Goal: Transaction & Acquisition: Purchase product/service

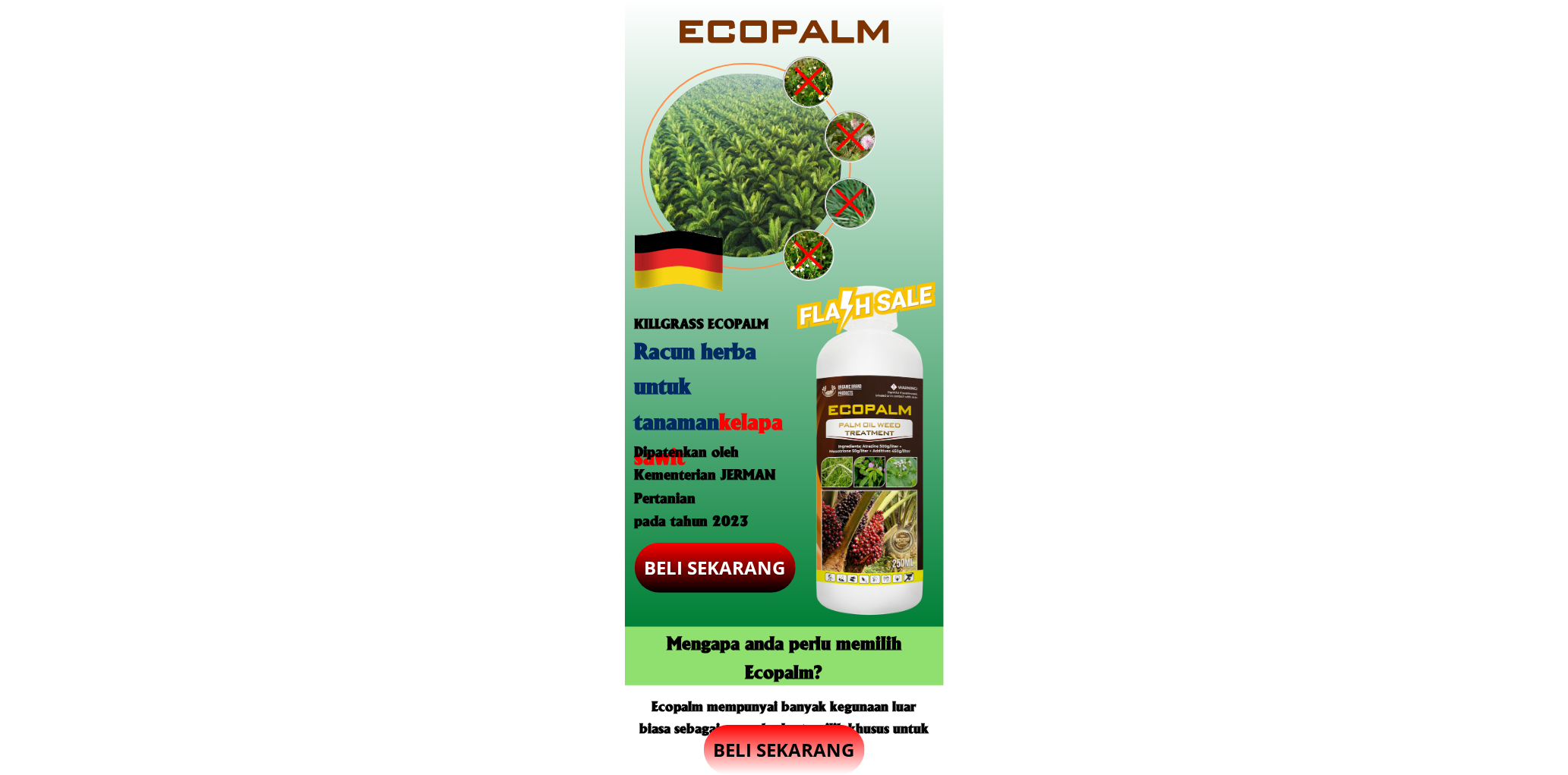
click at [792, 745] on p "BELI SEKARANG" at bounding box center [784, 750] width 161 height 51
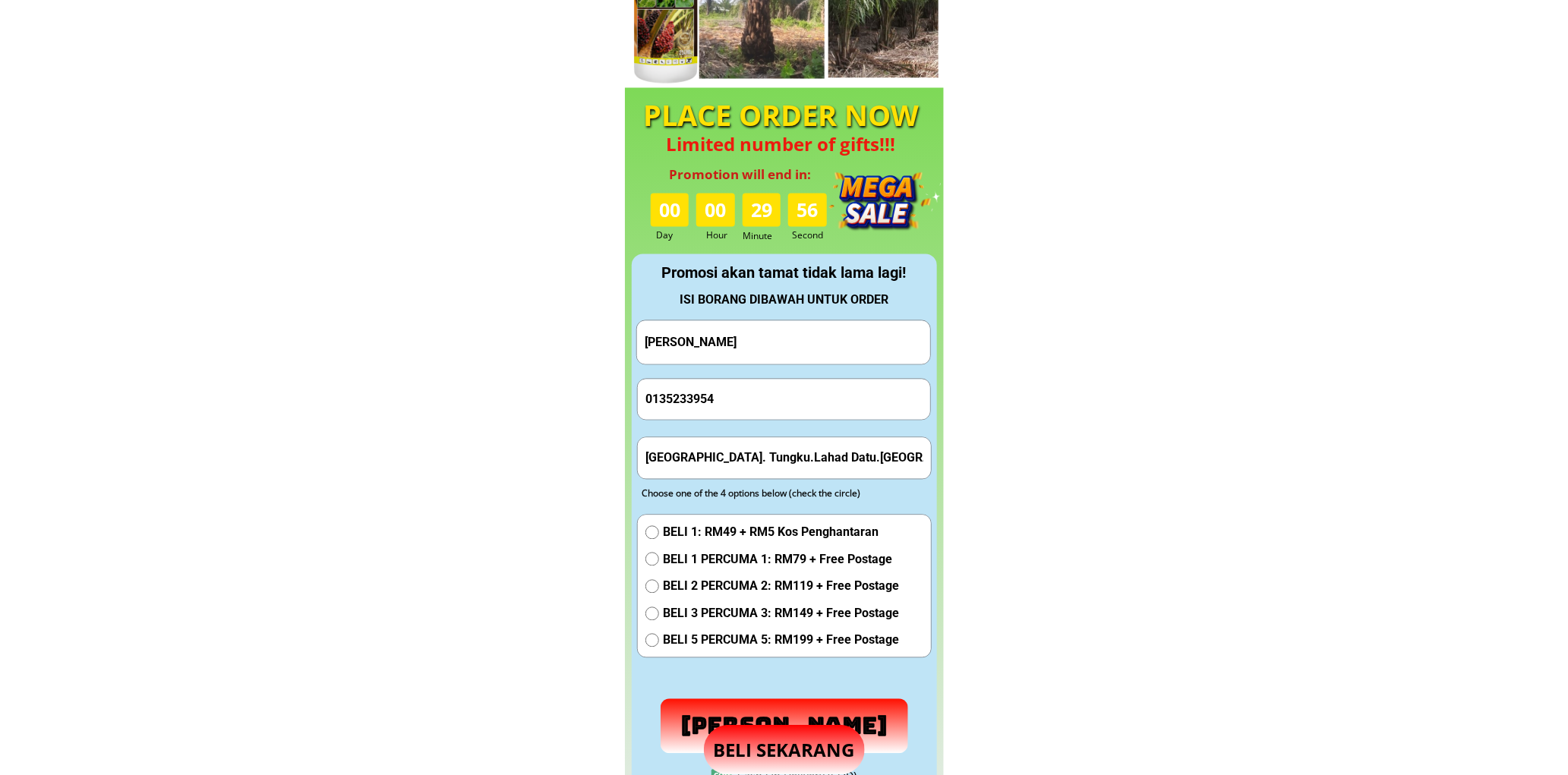
scroll to position [1418, 0]
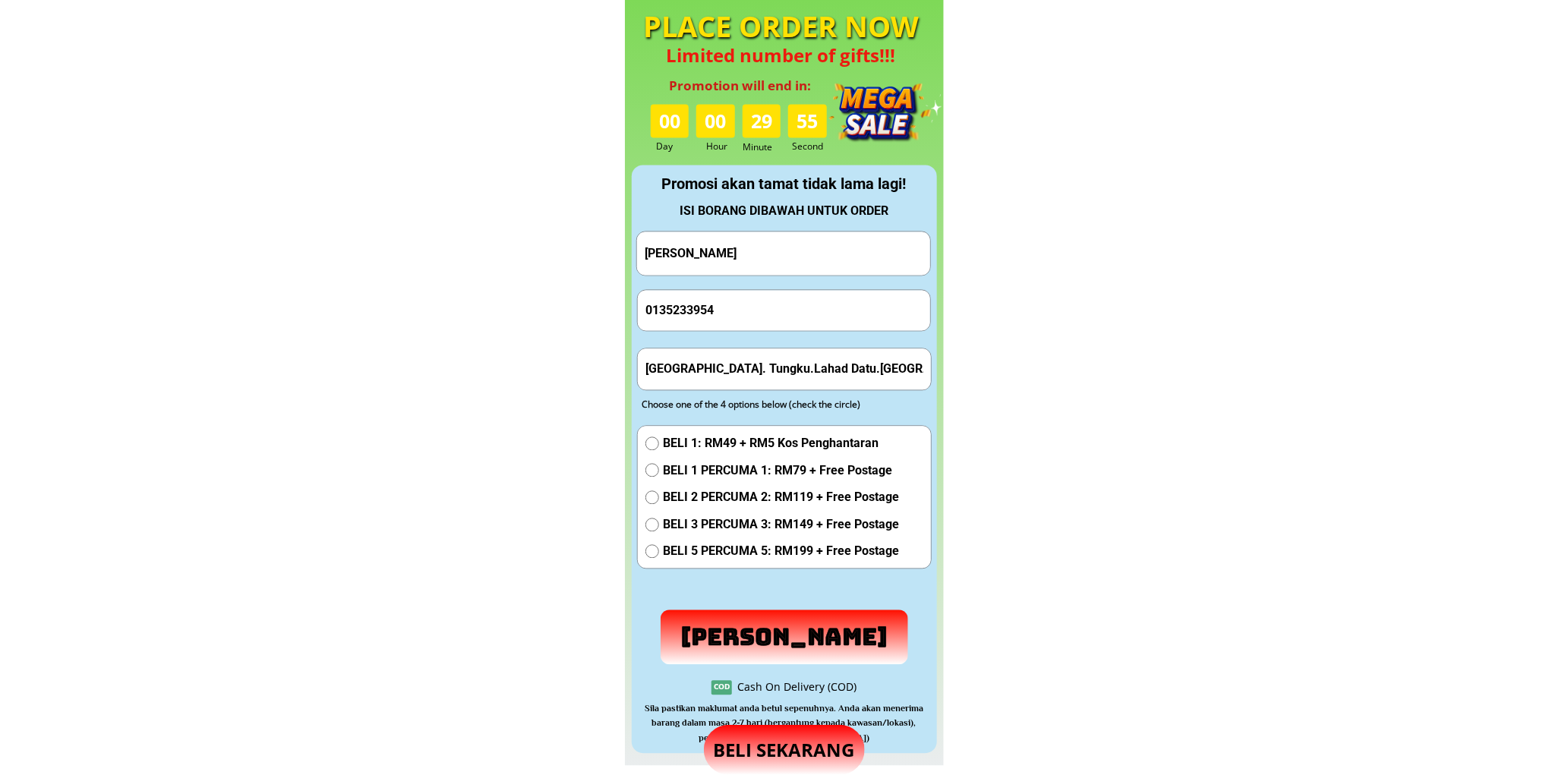
click at [753, 248] on input "[PERSON_NAME]" at bounding box center [783, 253] width 285 height 44
click at [753, 247] on input "[PERSON_NAME]" at bounding box center [783, 253] width 285 height 44
paste input "[PERSON_NAME]"
type input "[PERSON_NAME]"
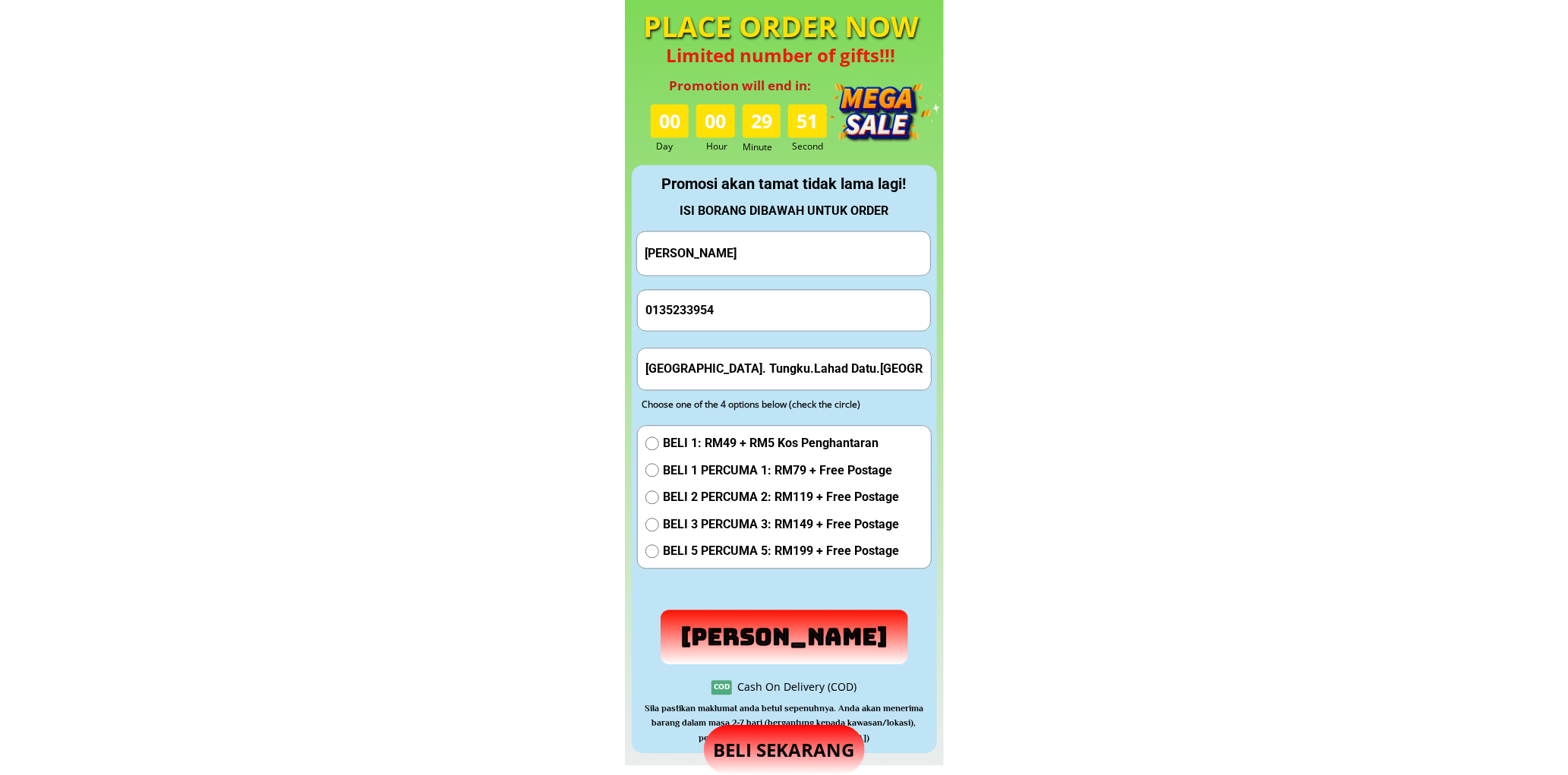
click at [752, 286] on form "[PERSON_NAME] 0135233954 [GEOGRAPHIC_DATA]. Tungku.Lahad Datu.Sabah BELI 1: RM4…" at bounding box center [784, 447] width 295 height 433
click at [755, 305] on input "0135233954" at bounding box center [784, 310] width 285 height 40
paste input "94425889"
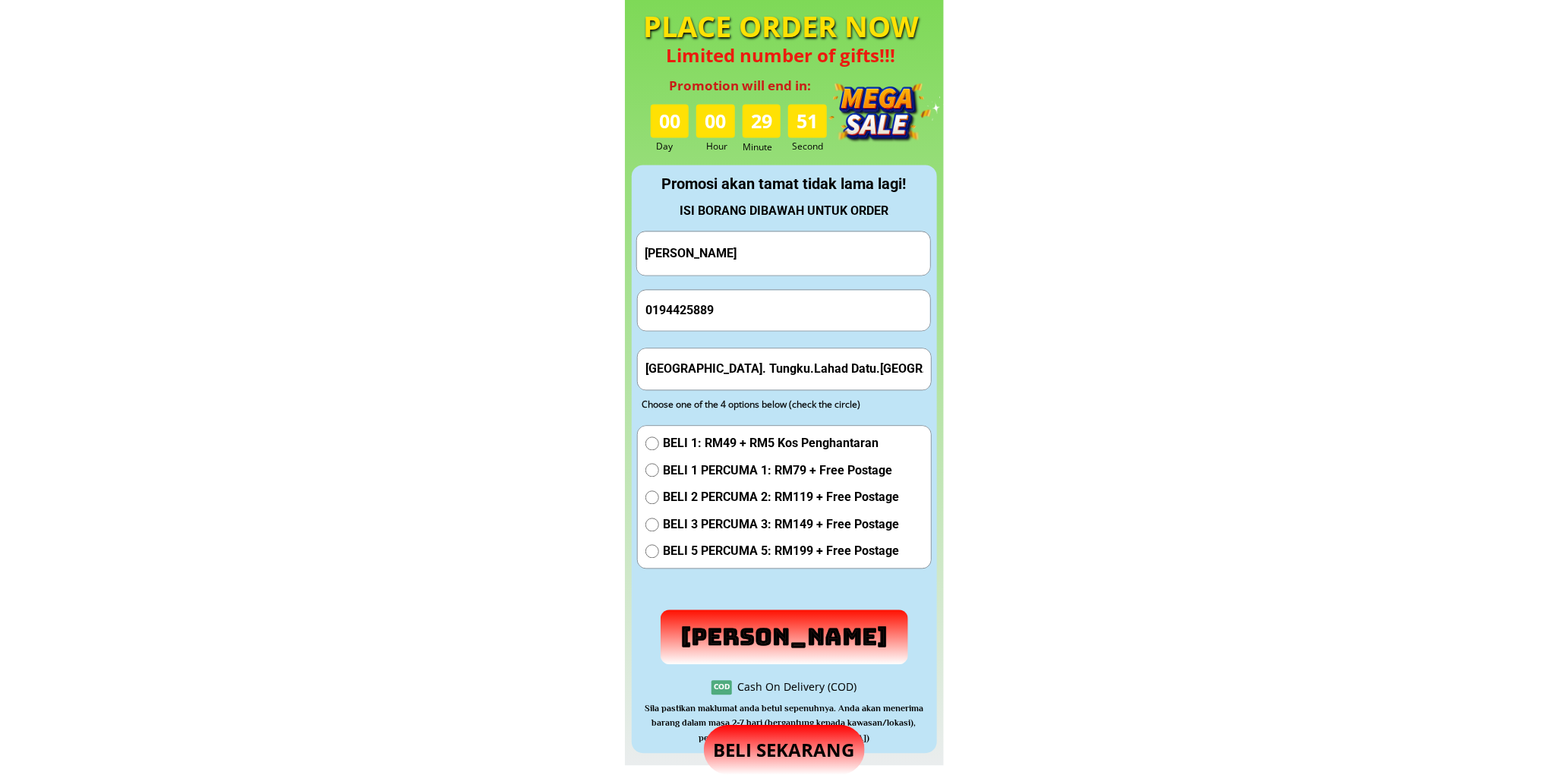
type input "0194425889"
click at [744, 355] on input "[GEOGRAPHIC_DATA]. Tungku.Lahad Datu.[GEOGRAPHIC_DATA]" at bounding box center [784, 368] width 285 height 40
click at [745, 355] on input "[GEOGRAPHIC_DATA]. Tungku.Lahad Datu.[GEOGRAPHIC_DATA]" at bounding box center [784, 368] width 285 height 40
paste input "uala Lumpur, 14, [GEOGRAPHIC_DATA]"
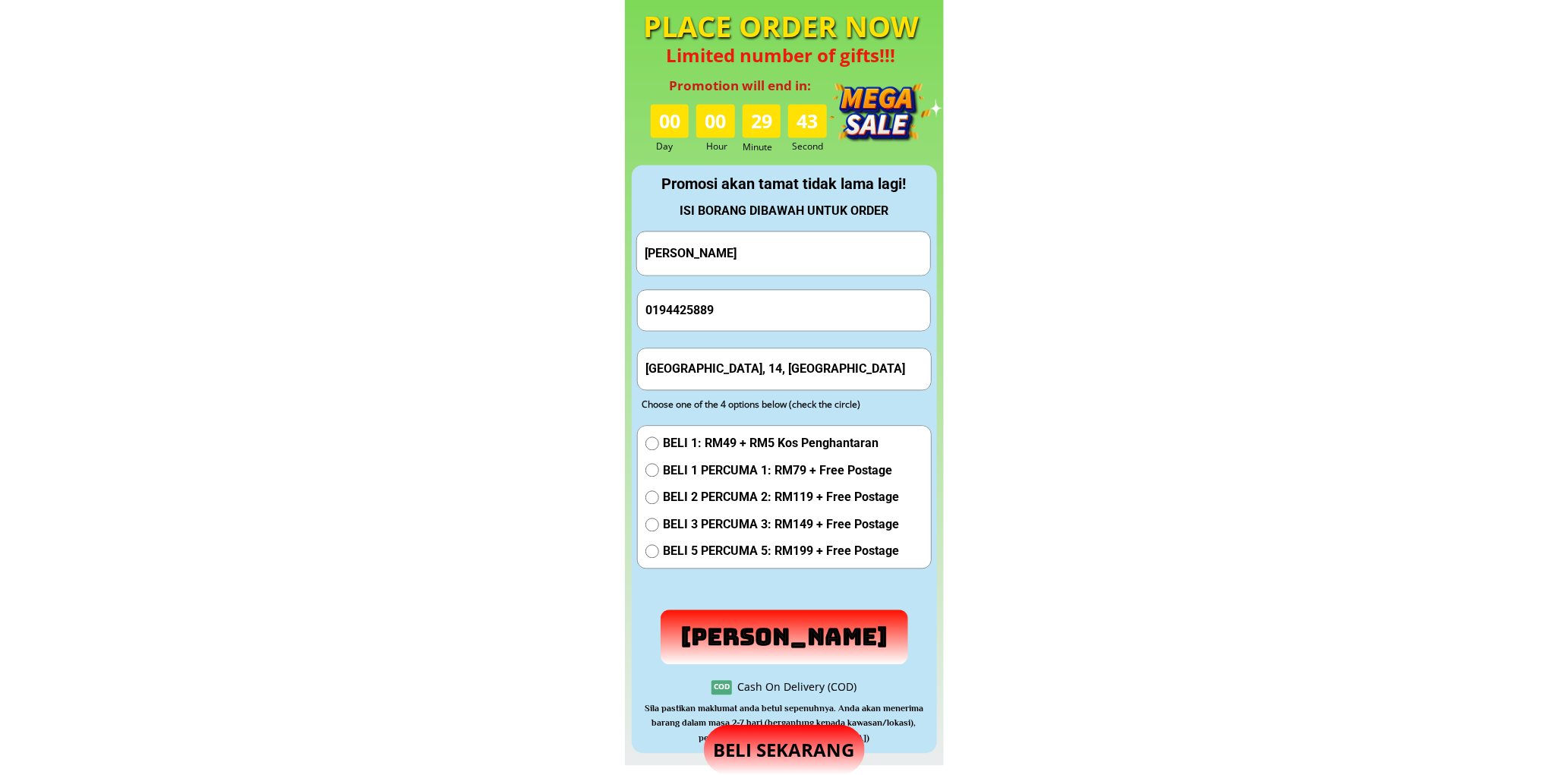
type input "[GEOGRAPHIC_DATA], 14, [GEOGRAPHIC_DATA]"
click at [704, 444] on span "BELI 1: RM49 + RM5 Kos Penghantaran" at bounding box center [781, 443] width 236 height 20
radio input "true"
click at [710, 465] on span "BELI 1 PERCUMA 1: RM79 + Free Postage" at bounding box center [781, 470] width 236 height 20
radio input "true"
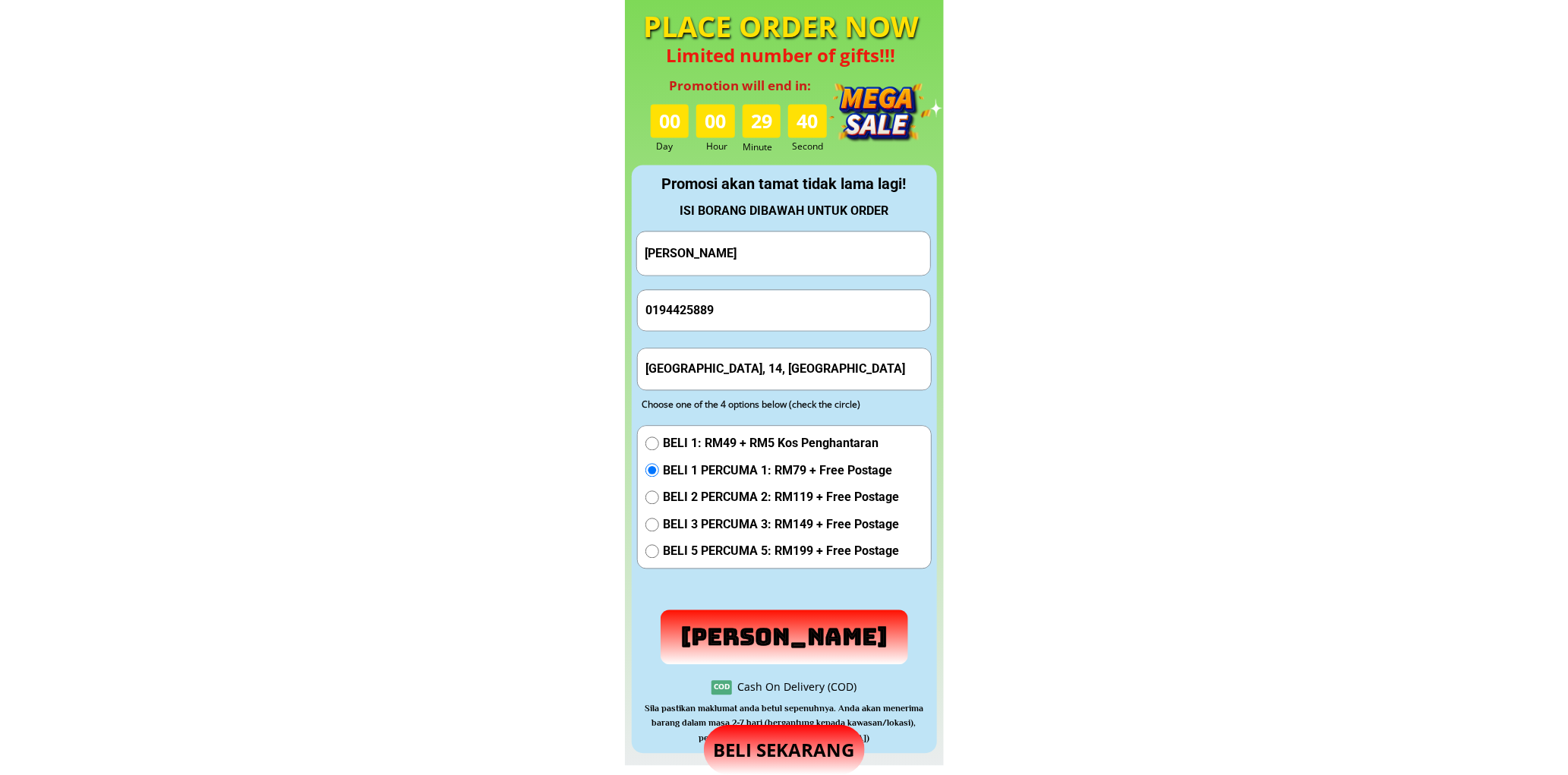
click at [772, 629] on p "[PERSON_NAME]" at bounding box center [784, 636] width 259 height 57
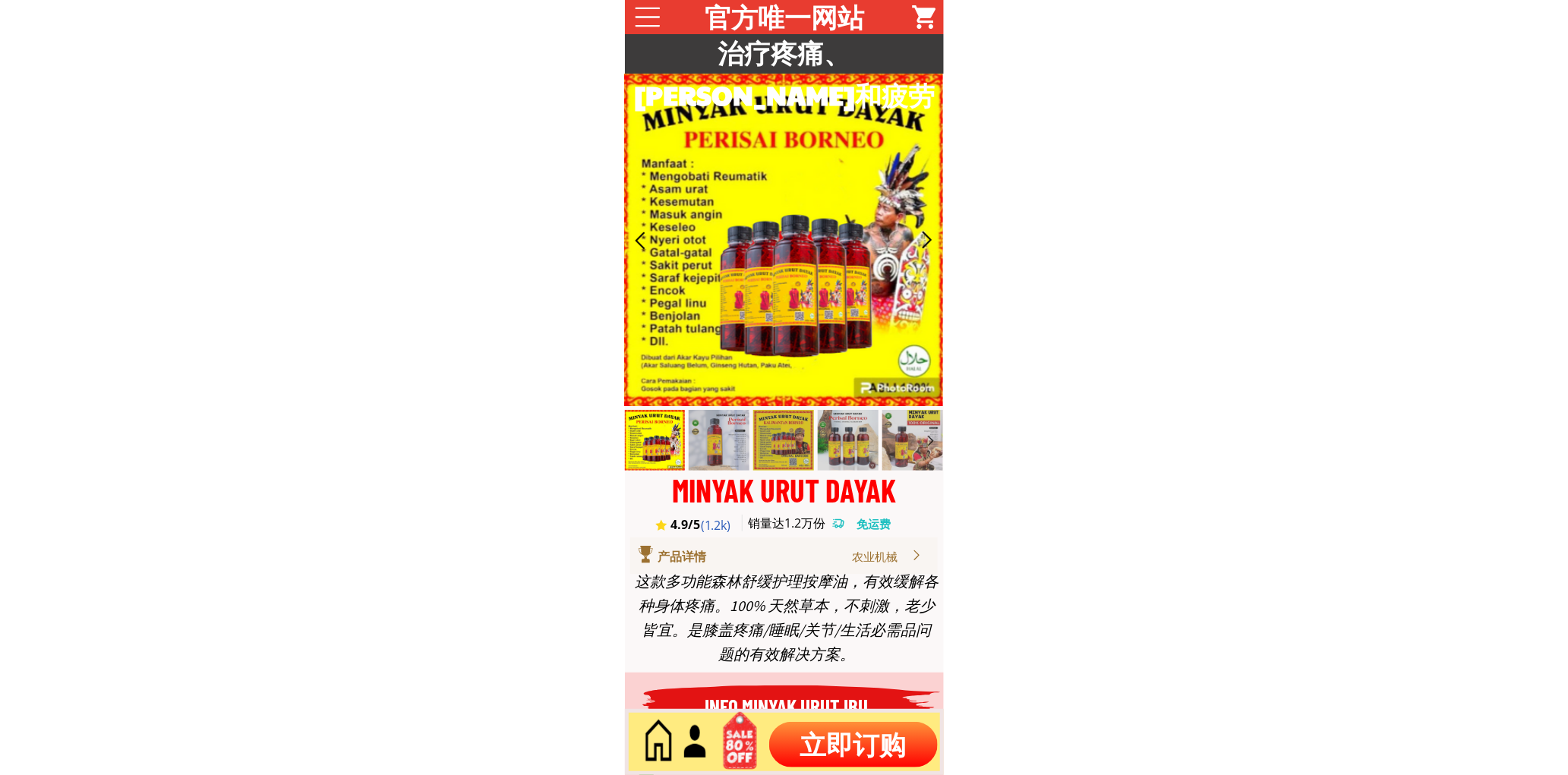
click at [831, 750] on p "立即订购" at bounding box center [853, 744] width 169 height 45
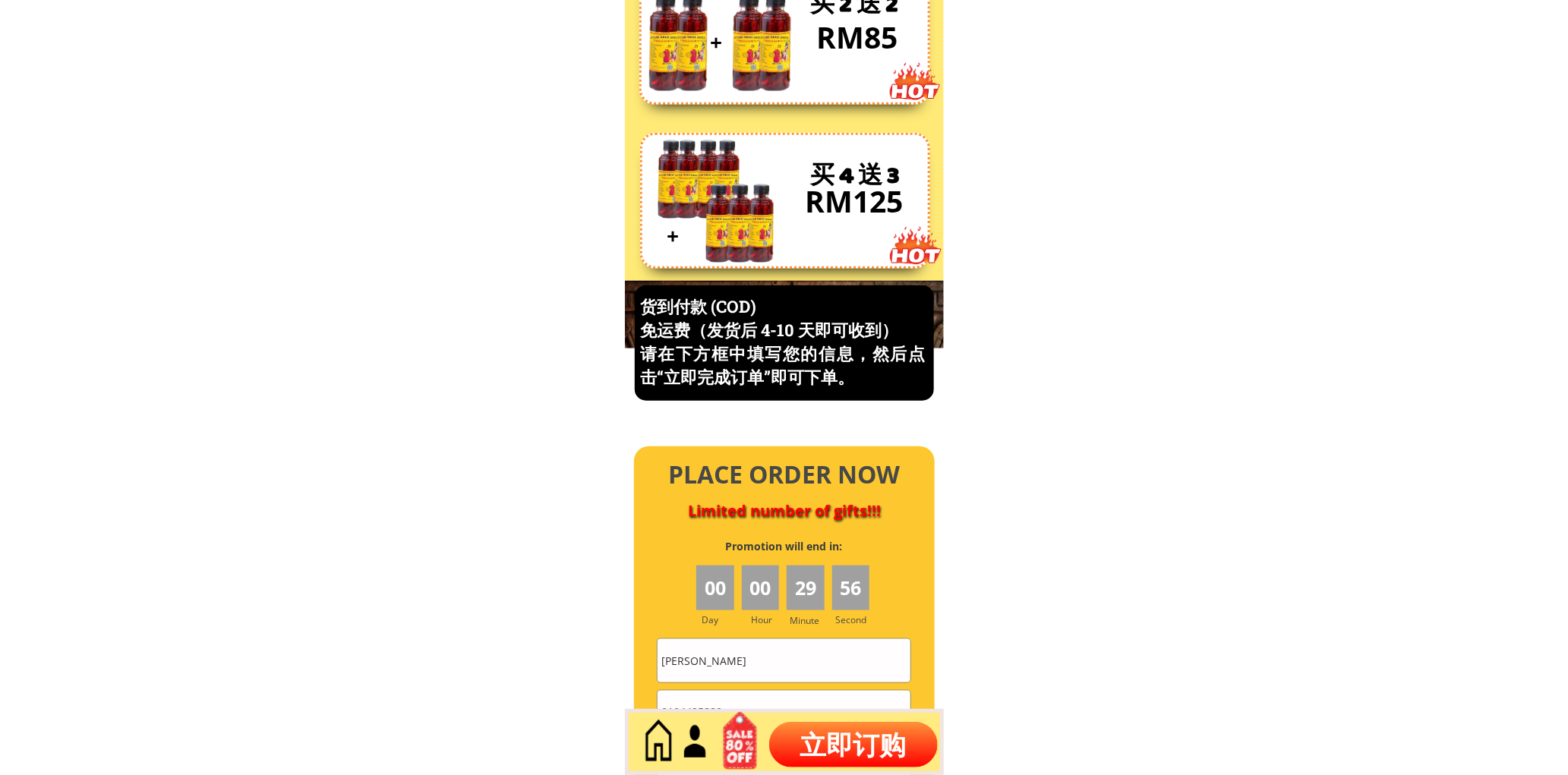
scroll to position [6493, 0]
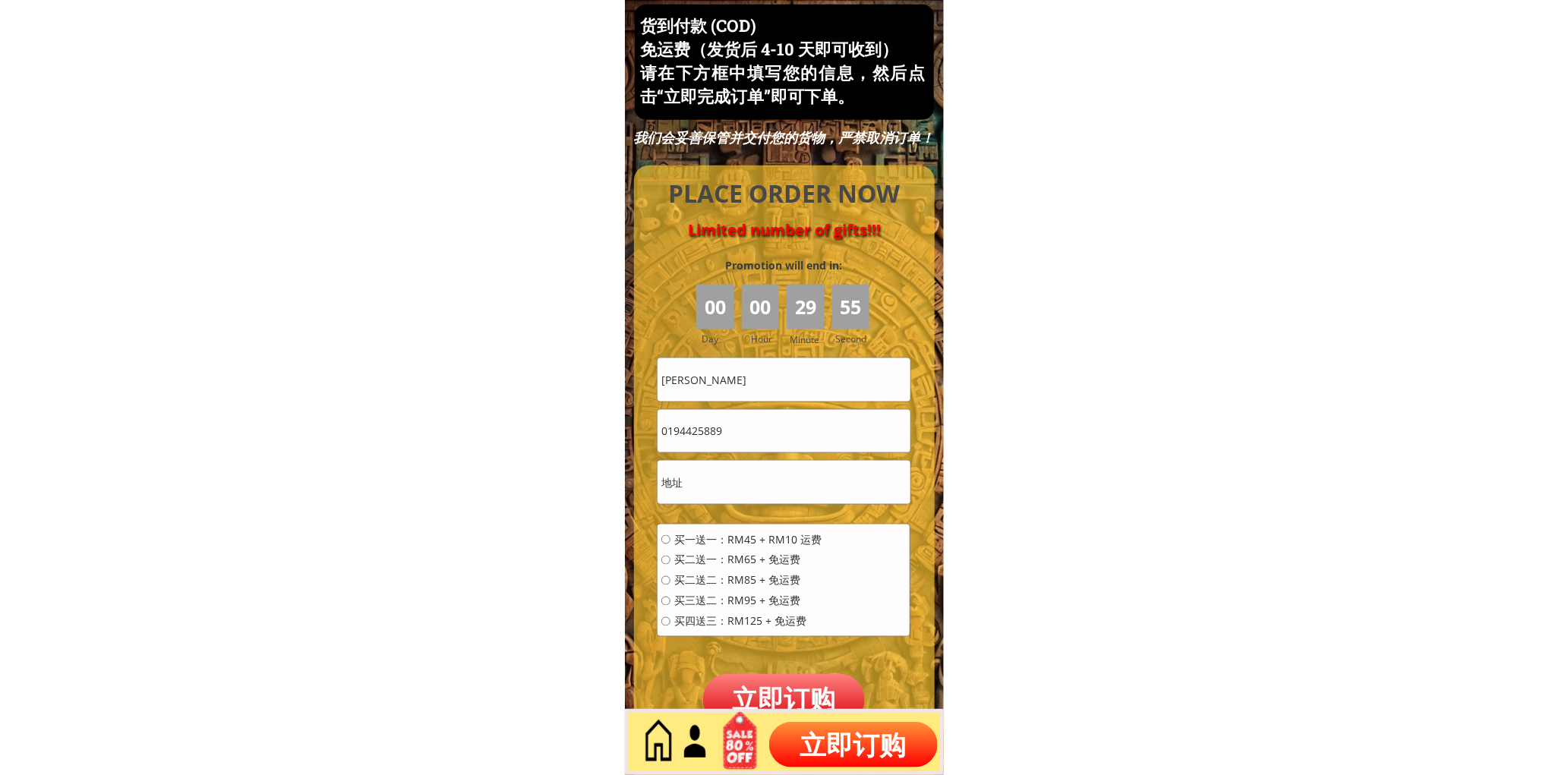
click at [778, 436] on input "0194425889" at bounding box center [784, 432] width 252 height 43
click at [778, 435] on input "0194425889" at bounding box center [784, 432] width 252 height 43
paste input "5518518"
type input "0195518518"
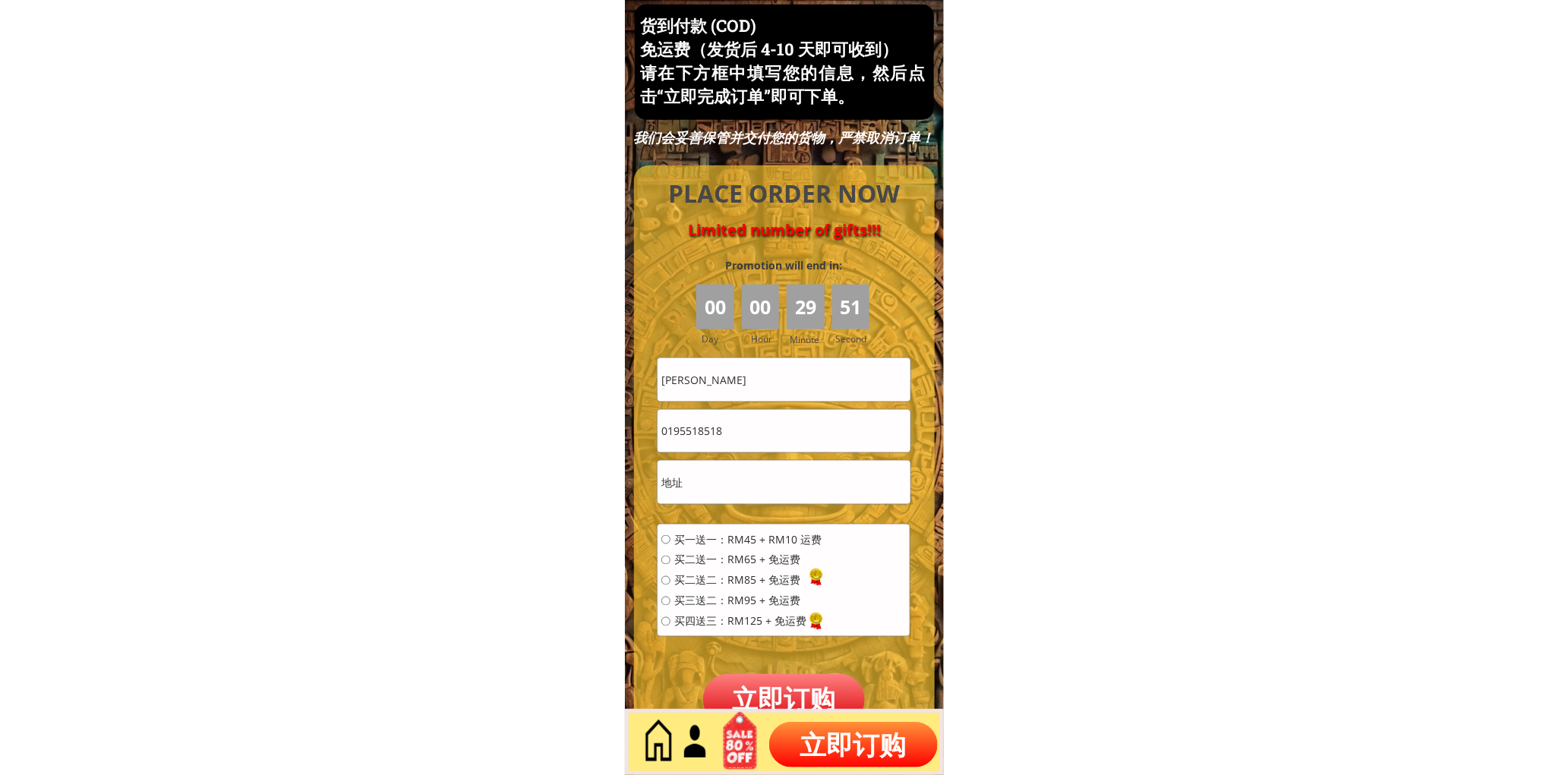
click at [747, 382] on input "[PERSON_NAME]" at bounding box center [784, 379] width 252 height 43
paste input "Fong Kooi Seong"
type input "Fong Kooi Seong"
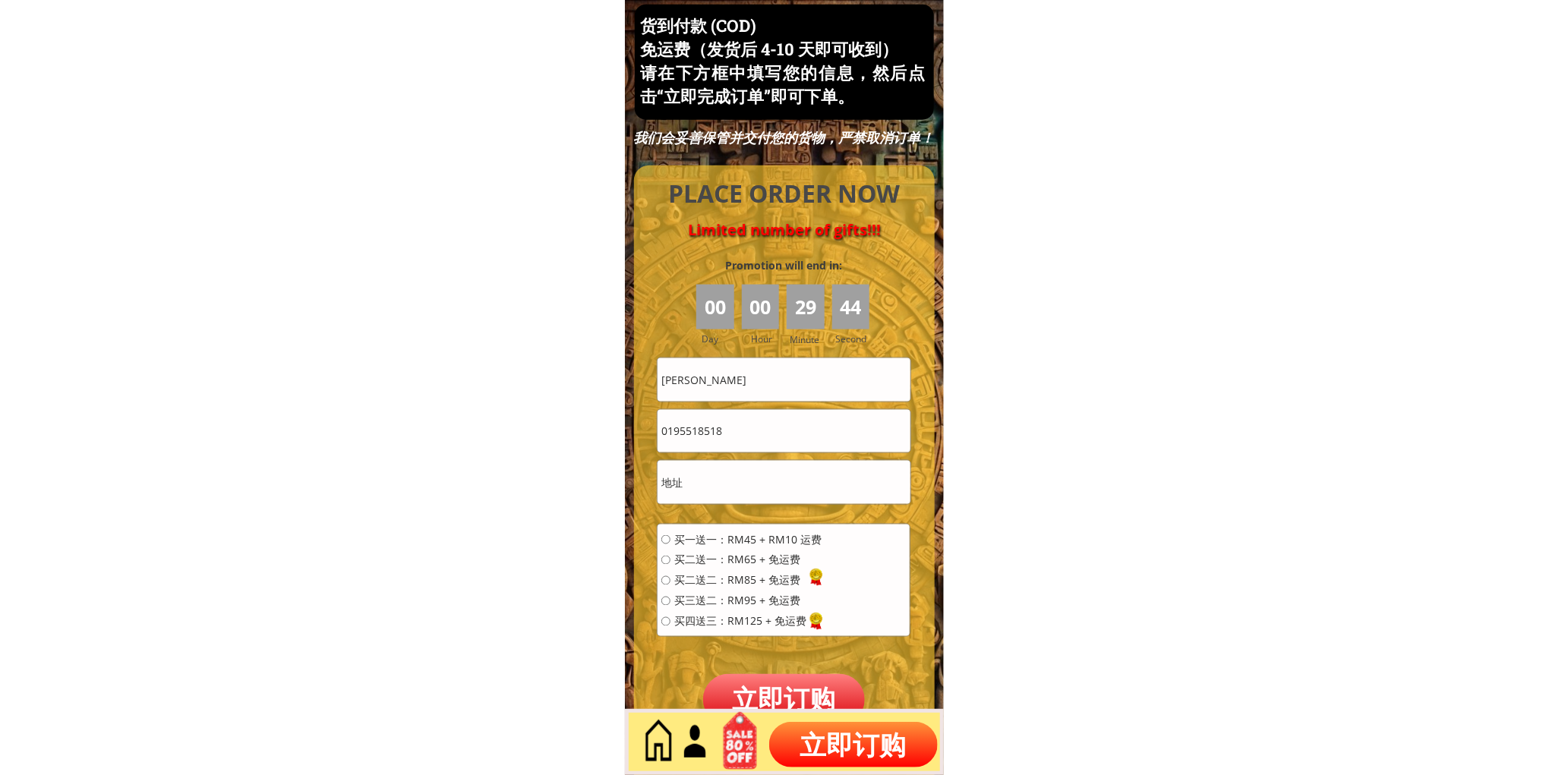
click at [749, 474] on input "text" at bounding box center [784, 482] width 252 height 43
paste input "Q4 kampungBaruBanir 35400 Tupa"
type input "Q4 kampungBaruBanir 35400 Tupa"
